Goal: Information Seeking & Learning: Check status

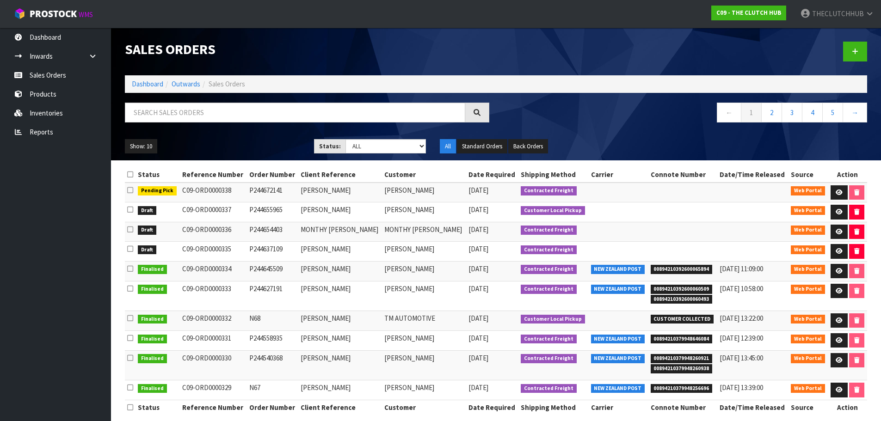
drag, startPoint x: 454, startPoint y: 209, endPoint x: 184, endPoint y: 211, distance: 270.6
click at [184, 211] on tr "Draft C09-ORD0000337 P244655965 [PERSON_NAME] [PERSON_NAME] [DATE] Customer Loc…" at bounding box center [496, 213] width 742 height 20
copy tr "C09-ORD0000337 P244655965 JOSH JOSHUA FREDRICSON"
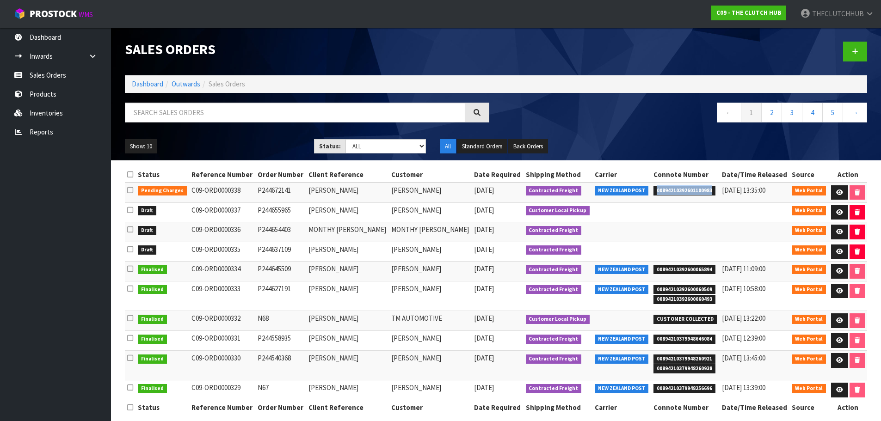
drag, startPoint x: 711, startPoint y: 190, endPoint x: 655, endPoint y: 191, distance: 56.0
click at [655, 191] on span "00894210392601100983" at bounding box center [685, 190] width 62 height 9
copy span "00894210392601100983"
drag, startPoint x: 243, startPoint y: 230, endPoint x: 192, endPoint y: 231, distance: 50.4
click at [192, 231] on td "C09-ORD0000336" at bounding box center [222, 232] width 66 height 20
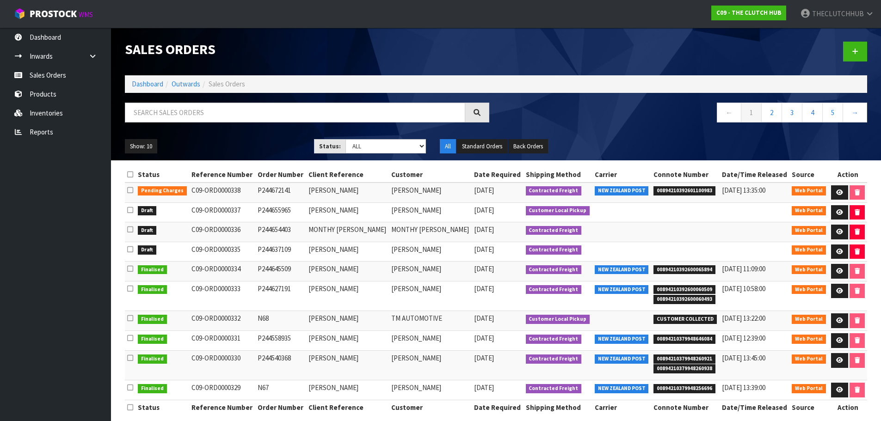
drag, startPoint x: 240, startPoint y: 248, endPoint x: 191, endPoint y: 252, distance: 48.7
click at [191, 252] on td "C09-ORD0000335" at bounding box center [222, 252] width 66 height 20
copy td "C09-ORD0000335"
drag, startPoint x: 242, startPoint y: 209, endPoint x: 192, endPoint y: 212, distance: 49.6
click at [192, 212] on td "C09-ORD0000337" at bounding box center [222, 213] width 66 height 20
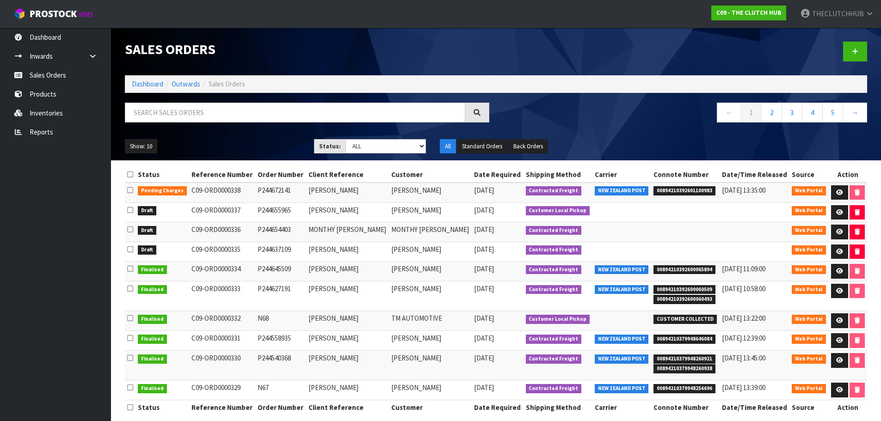
copy td "C09-ORD0000337"
click at [71, 73] on link "Sales Orders" at bounding box center [55, 75] width 111 height 19
drag, startPoint x: 285, startPoint y: 211, endPoint x: 192, endPoint y: 212, distance: 92.5
click at [192, 212] on tr "Draft C09-ORD0000337 P244655965 [PERSON_NAME] [PERSON_NAME] [DATE] Customer Loc…" at bounding box center [496, 213] width 742 height 20
